Goal: Information Seeking & Learning: Learn about a topic

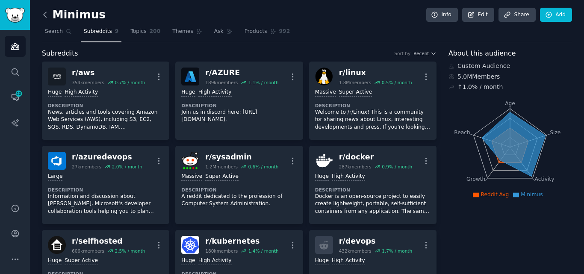
click at [45, 11] on icon at bounding box center [45, 14] width 9 height 9
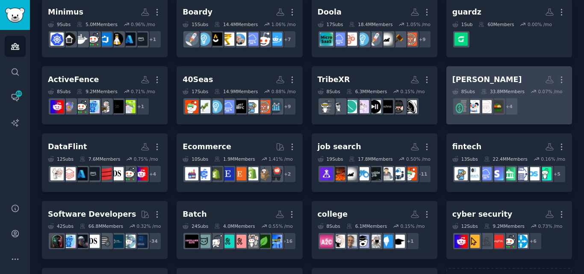
scroll to position [85, 0]
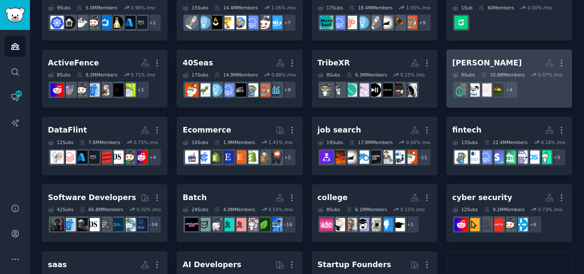
click at [521, 71] on h2 "[PERSON_NAME]" at bounding box center [509, 63] width 114 height 15
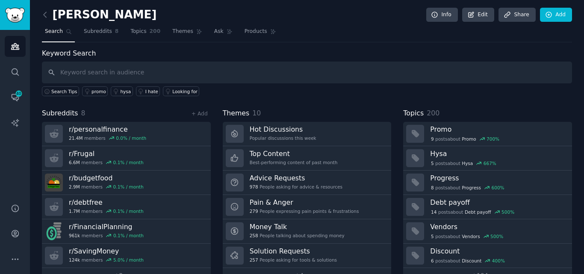
scroll to position [21, 0]
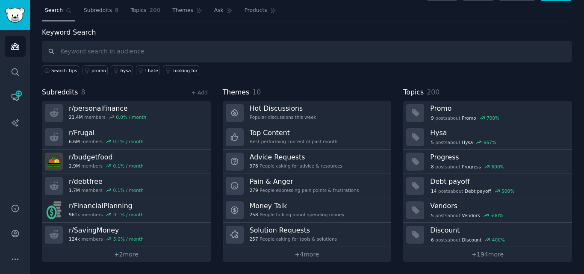
click at [88, 51] on input "text" at bounding box center [307, 52] width 530 height 22
type input "[PERSON_NAME] rewards"
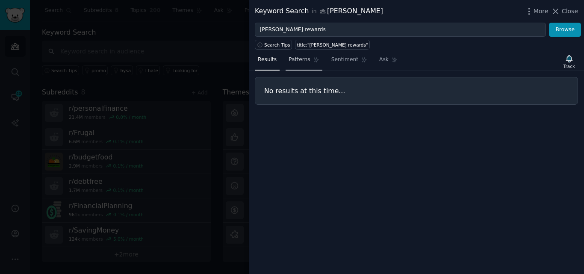
click at [294, 64] on link "Patterns" at bounding box center [303, 62] width 36 height 18
click at [338, 70] on link "Sentiment" at bounding box center [349, 62] width 42 height 18
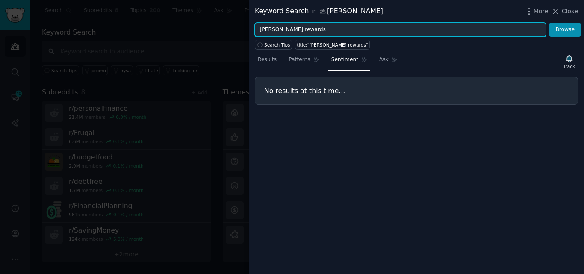
click at [274, 32] on input "[PERSON_NAME] rewards" at bounding box center [400, 30] width 291 height 15
click at [549, 23] on button "Browse" at bounding box center [565, 30] width 32 height 15
click at [304, 34] on input "[PERSON_NAME] app rewards" at bounding box center [400, 30] width 291 height 15
click at [309, 33] on input "[PERSON_NAME] app rewards" at bounding box center [400, 30] width 291 height 15
type input "[PERSON_NAME]"
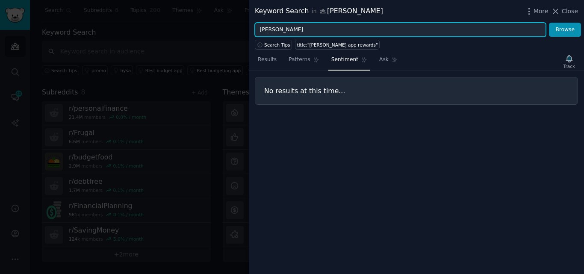
click at [549, 23] on button "Browse" at bounding box center [565, 30] width 32 height 15
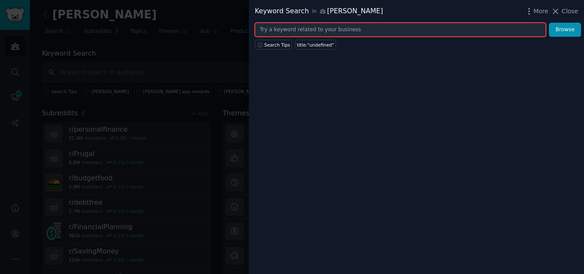
click at [295, 29] on input "text" at bounding box center [400, 30] width 291 height 15
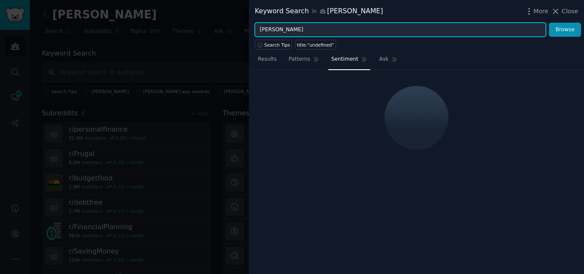
type input "[PERSON_NAME]"
click at [549, 23] on button "Browse" at bounding box center [565, 30] width 32 height 15
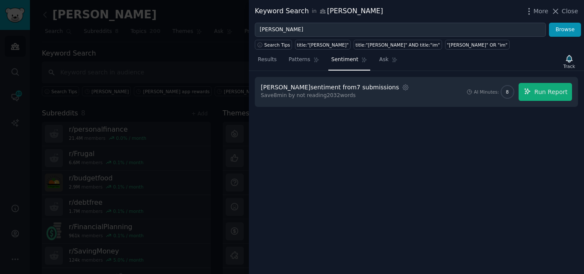
click at [338, 90] on div "debbie sentiment from 7 submissions" at bounding box center [330, 87] width 138 height 9
click at [549, 92] on span "Run Report" at bounding box center [550, 92] width 33 height 9
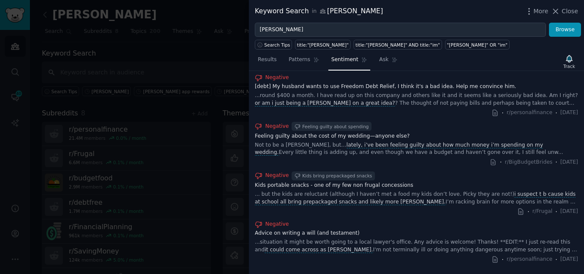
scroll to position [264, 0]
click at [288, 59] on span "Patterns" at bounding box center [298, 60] width 21 height 8
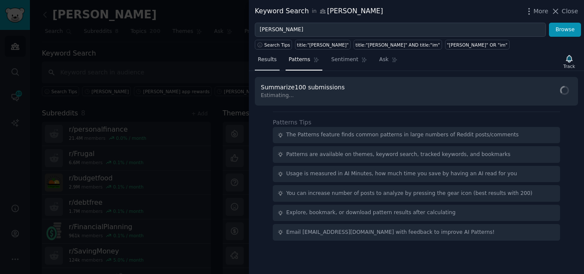
click at [261, 61] on span "Results" at bounding box center [267, 60] width 19 height 8
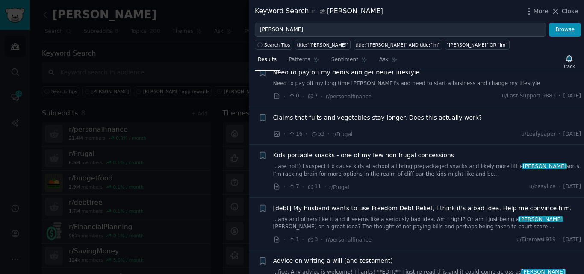
scroll to position [150, 0]
